Goal: Information Seeking & Learning: Learn about a topic

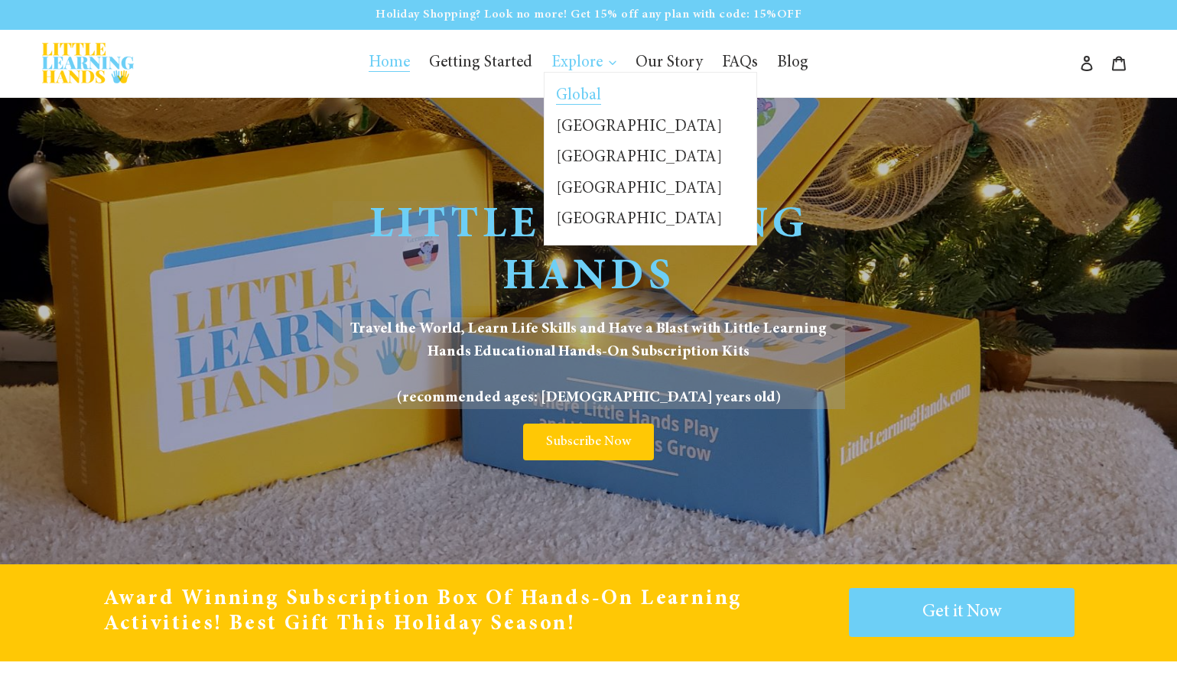
click at [587, 92] on span "Global" at bounding box center [578, 96] width 45 height 17
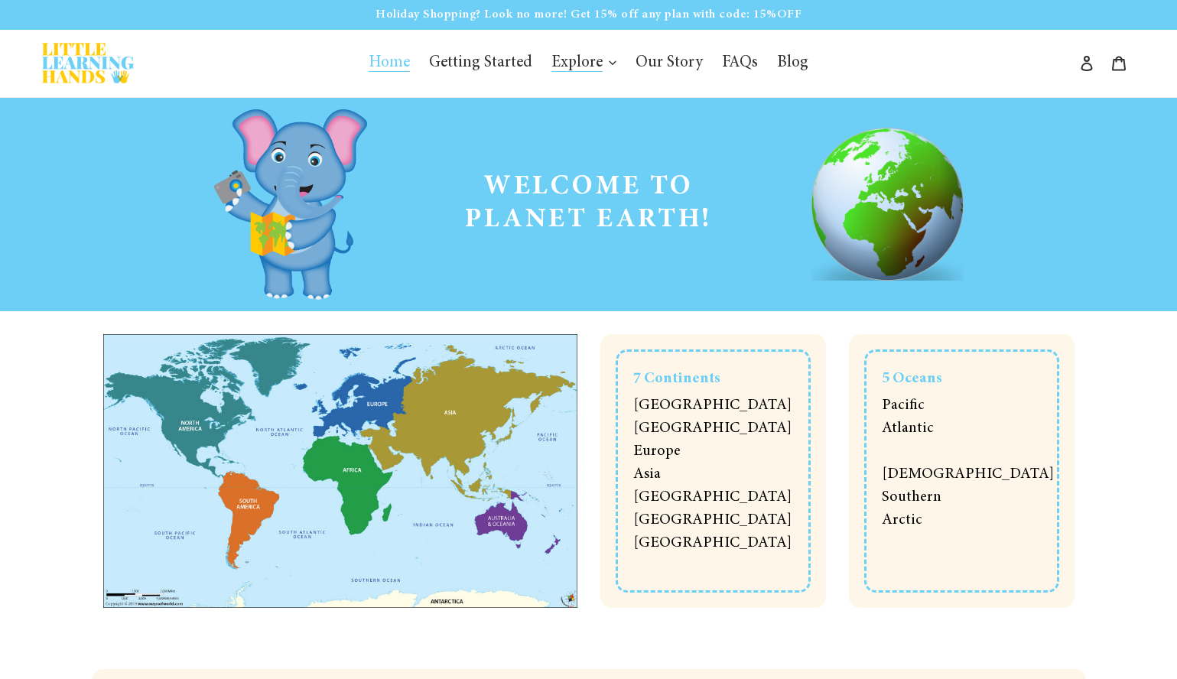
click at [389, 72] on link "Home" at bounding box center [389, 63] width 57 height 29
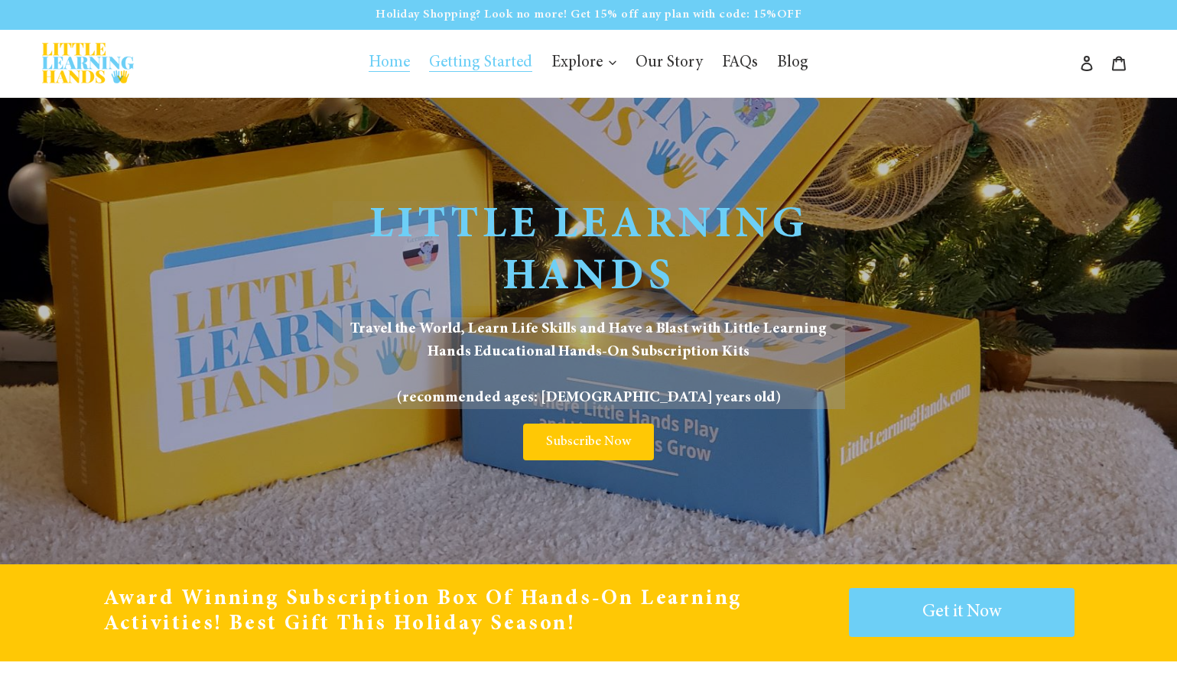
click at [505, 63] on span "Getting Started" at bounding box center [480, 63] width 103 height 17
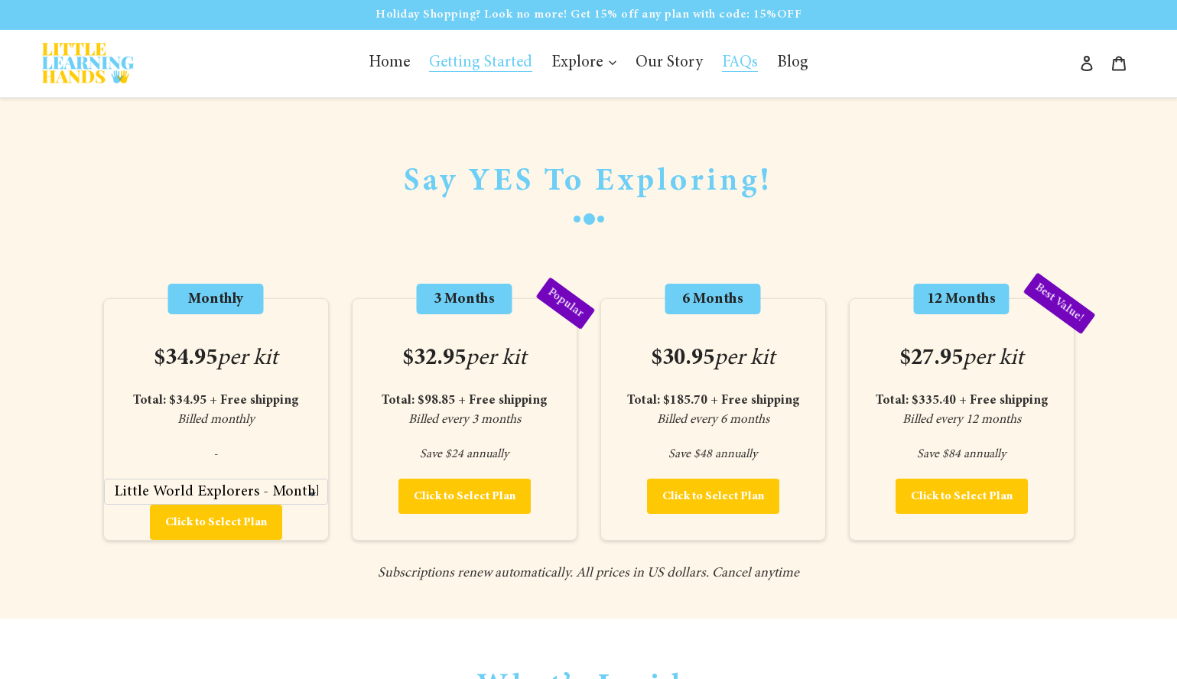
click at [722, 61] on span "FAQs" at bounding box center [740, 63] width 36 height 17
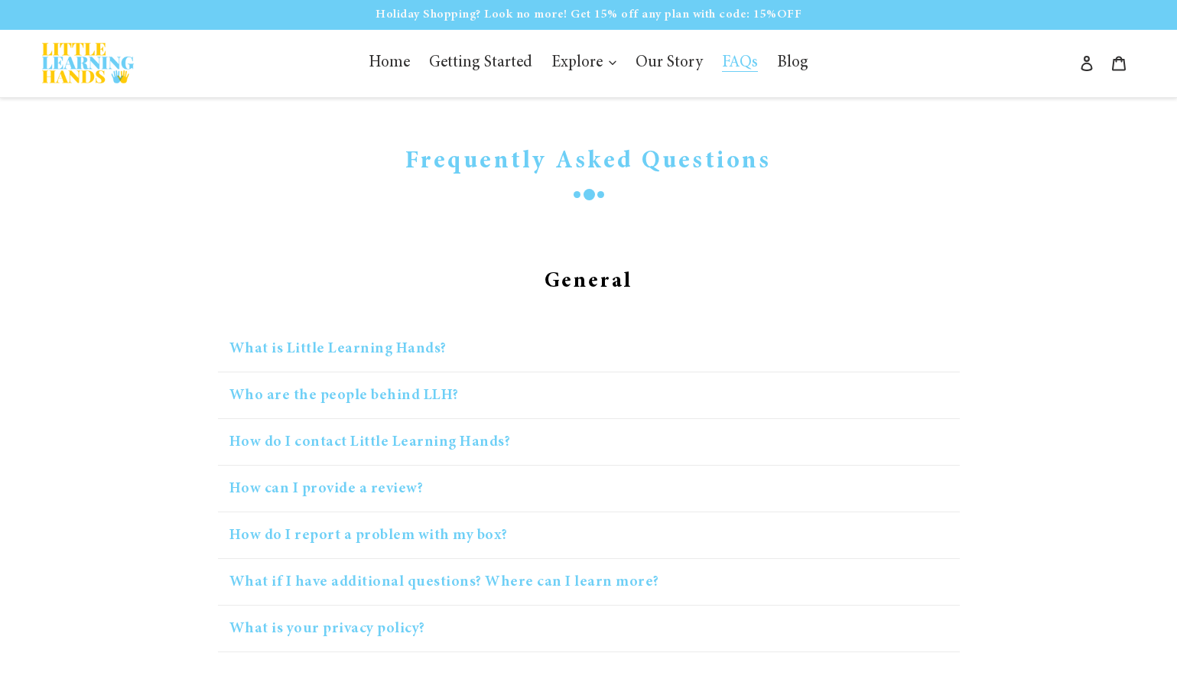
click at [396, 351] on button "What is Little Learning Hands?" at bounding box center [589, 349] width 742 height 47
click at [422, 353] on button "What is Little Learning Hands?" at bounding box center [589, 349] width 742 height 47
click at [405, 333] on button "What is Little Learning Hands?" at bounding box center [589, 349] width 742 height 47
click at [406, 345] on button "What is Little Learning Hands?" at bounding box center [589, 349] width 742 height 47
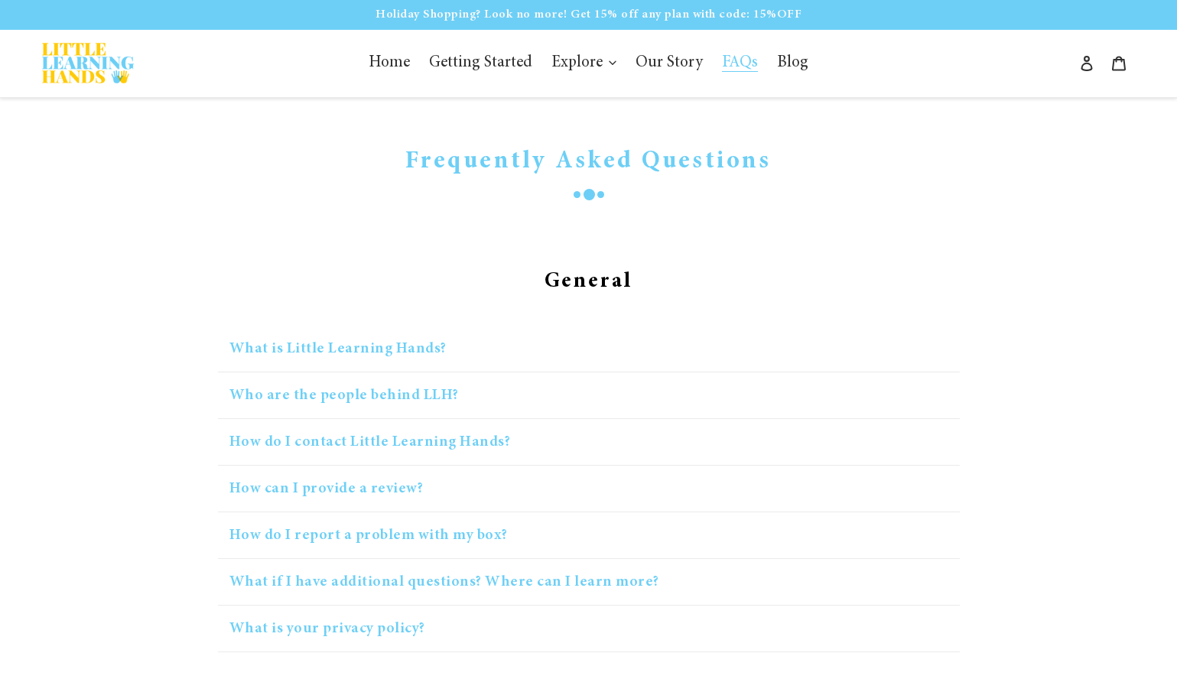
click at [409, 391] on button "Who are the people behind LLH?" at bounding box center [589, 395] width 742 height 47
click at [414, 445] on button "How do I contact Little Learning Hands?" at bounding box center [589, 442] width 742 height 47
click at [414, 508] on button "How can I provide a review?" at bounding box center [589, 489] width 742 height 47
click at [402, 509] on button "How can I provide a review?" at bounding box center [589, 489] width 742 height 47
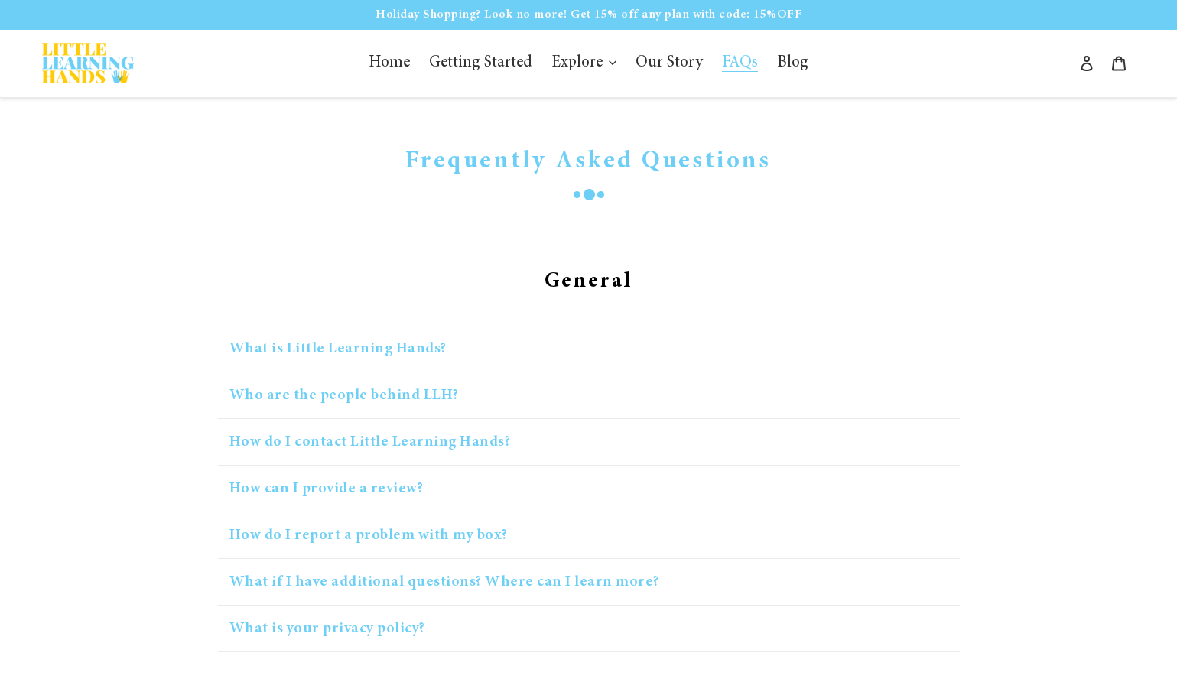
click at [402, 509] on button "How can I provide a review?" at bounding box center [589, 489] width 742 height 47
click at [388, 60] on span "Home" at bounding box center [389, 63] width 41 height 17
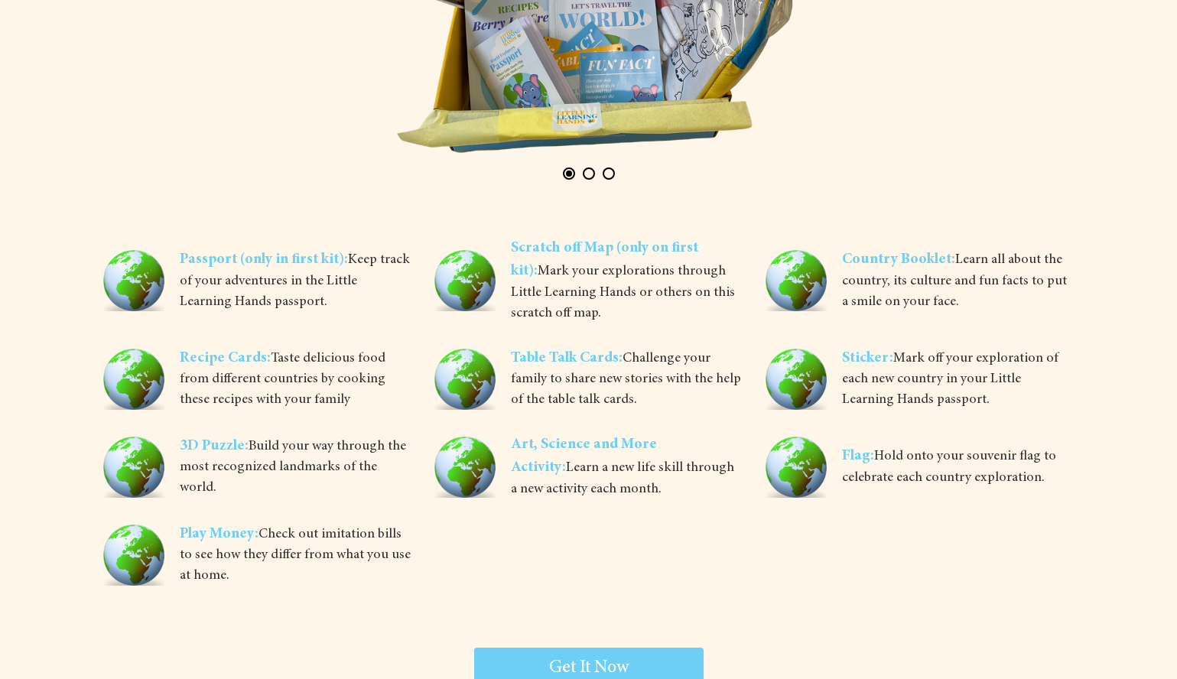
scroll to position [3040, 0]
